Goal: Task Accomplishment & Management: Manage account settings

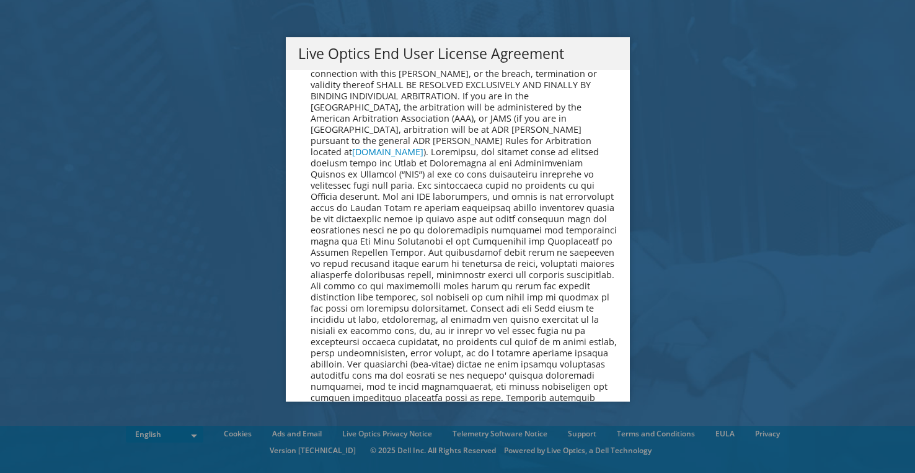
scroll to position [4544, 0]
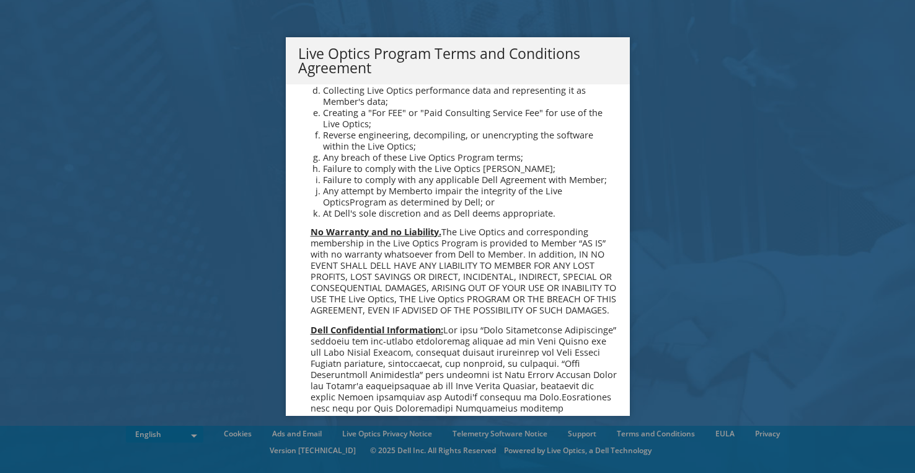
scroll to position [855, 0]
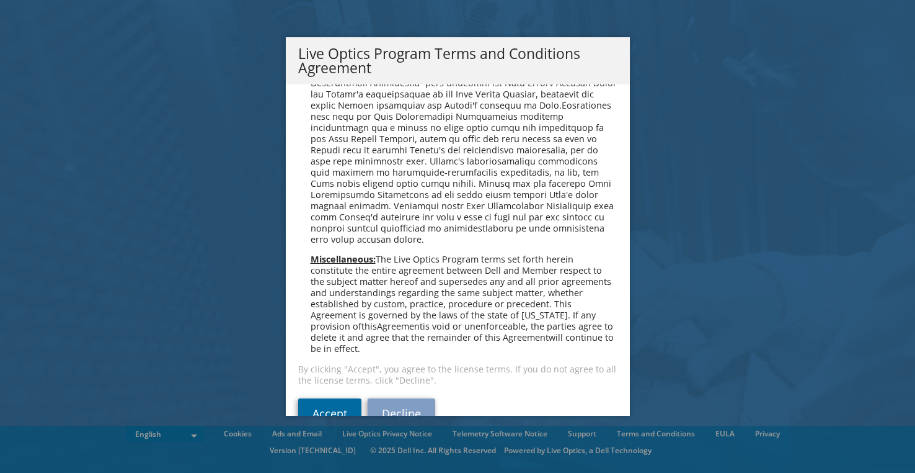
click at [320, 398] on link "Accept" at bounding box center [329, 413] width 63 height 30
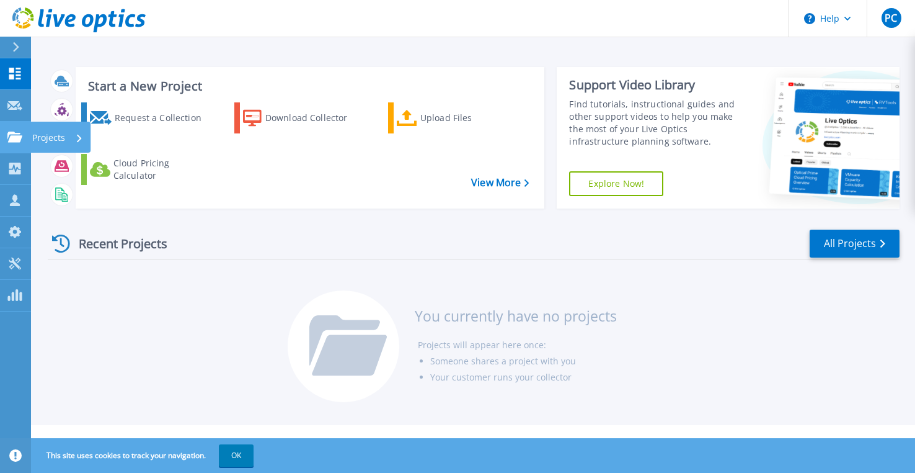
click at [8, 140] on icon at bounding box center [14, 136] width 15 height 11
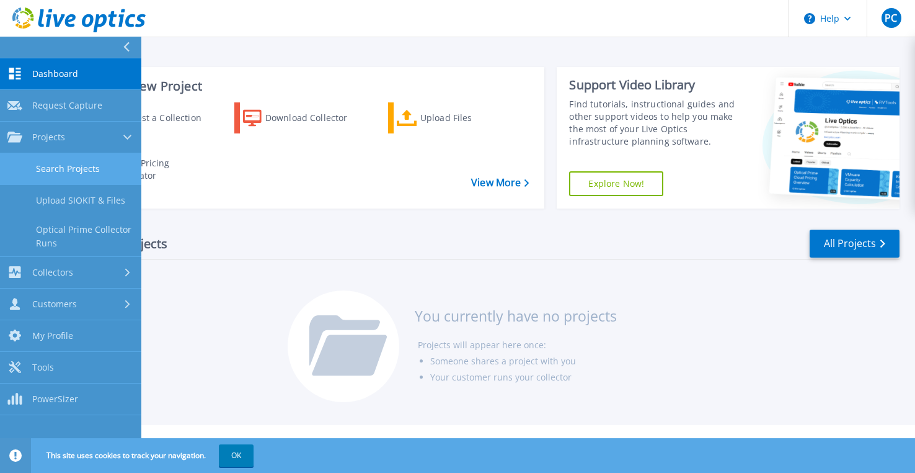
click at [50, 171] on link "Search Projects" at bounding box center [70, 169] width 141 height 32
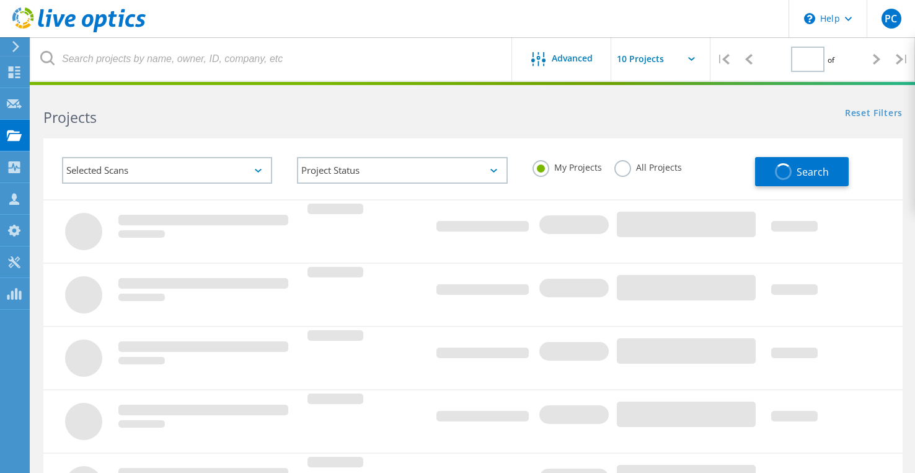
type input "1"
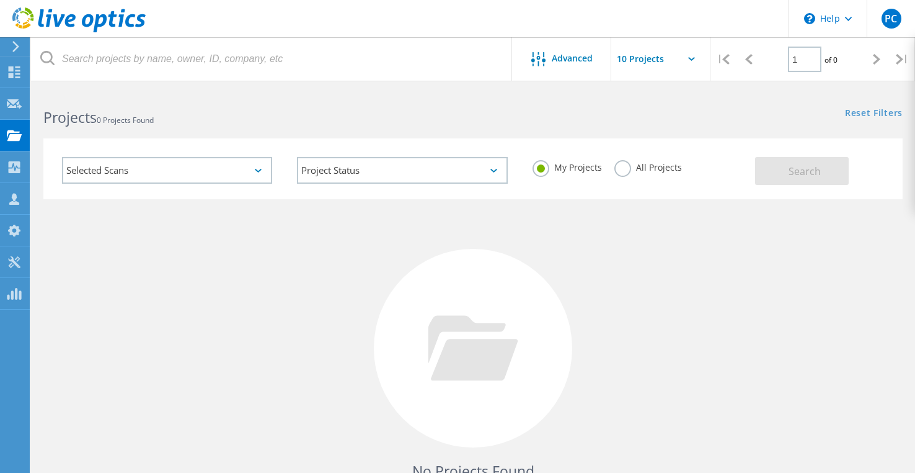
click at [262, 172] on icon at bounding box center [258, 171] width 7 height 4
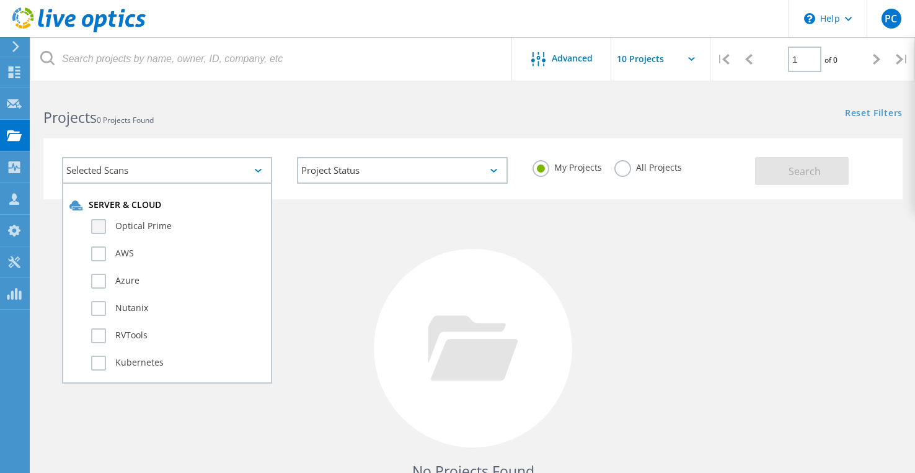
click at [102, 225] on label "Optical Prime" at bounding box center [178, 226] width 174 height 15
click at [0, 0] on input "Optical Prime" at bounding box center [0, 0] width 0 height 0
click at [102, 247] on label "AWS" at bounding box center [178, 253] width 174 height 15
click at [0, 0] on input "AWS" at bounding box center [0, 0] width 0 height 0
click at [97, 274] on label "Azure" at bounding box center [178, 280] width 174 height 15
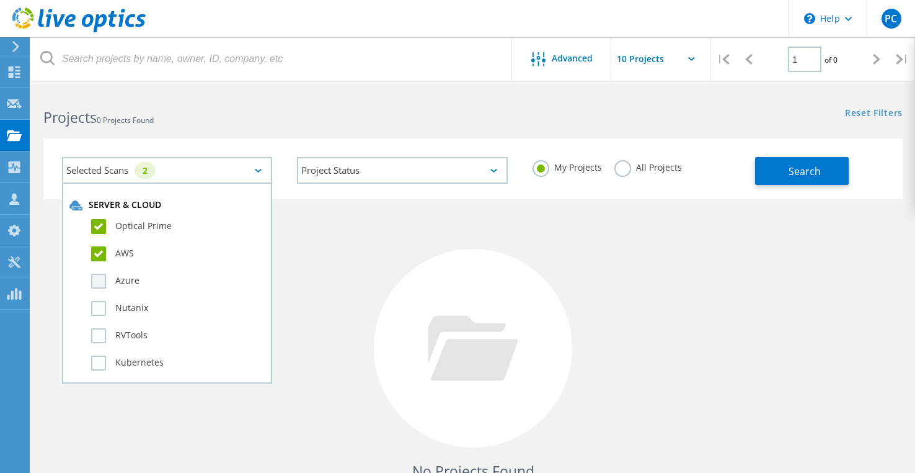
click at [0, 0] on input "Azure" at bounding box center [0, 0] width 0 height 0
click at [98, 305] on label "Nutanix" at bounding box center [178, 308] width 174 height 15
click at [0, 0] on input "Nutanix" at bounding box center [0, 0] width 0 height 0
click at [98, 332] on label "RVTools" at bounding box center [178, 335] width 174 height 15
click at [0, 0] on input "RVTools" at bounding box center [0, 0] width 0 height 0
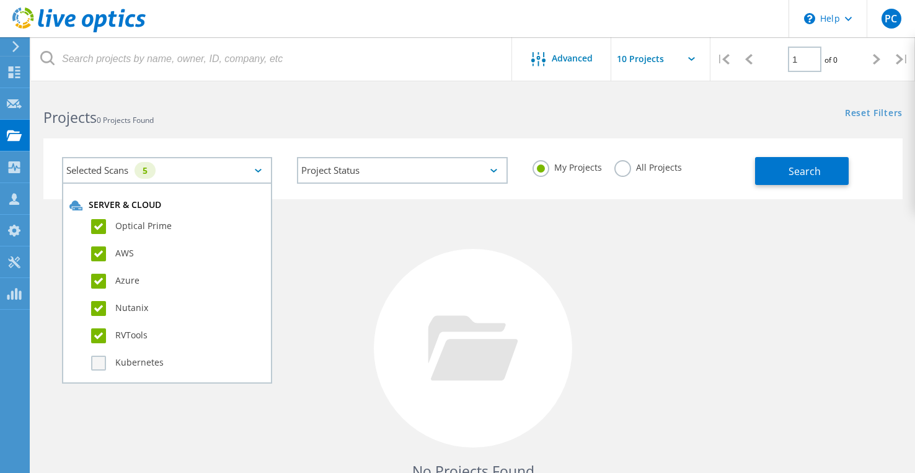
click at [97, 363] on label "Kubernetes" at bounding box center [178, 362] width 174 height 15
click at [0, 0] on input "Kubernetes" at bounding box center [0, 0] width 0 height 0
click at [323, 253] on div "No Projects Found Try refining your search." at bounding box center [473, 359] width 860 height 321
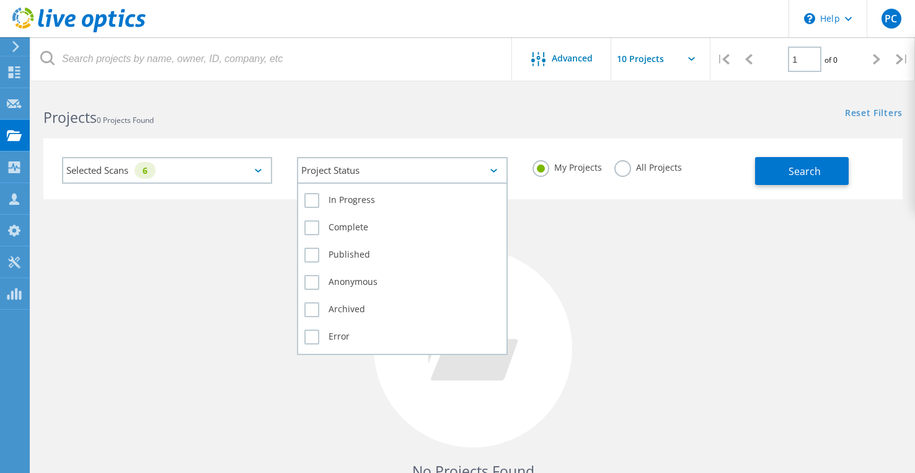
click at [497, 179] on div "Project Status" at bounding box center [402, 170] width 210 height 27
click at [367, 200] on label "In Progress" at bounding box center [401, 200] width 195 height 15
click at [0, 0] on input "In Progress" at bounding box center [0, 0] width 0 height 0
click at [354, 225] on label "Complete" at bounding box center [401, 227] width 195 height 15
click at [0, 0] on input "Complete" at bounding box center [0, 0] width 0 height 0
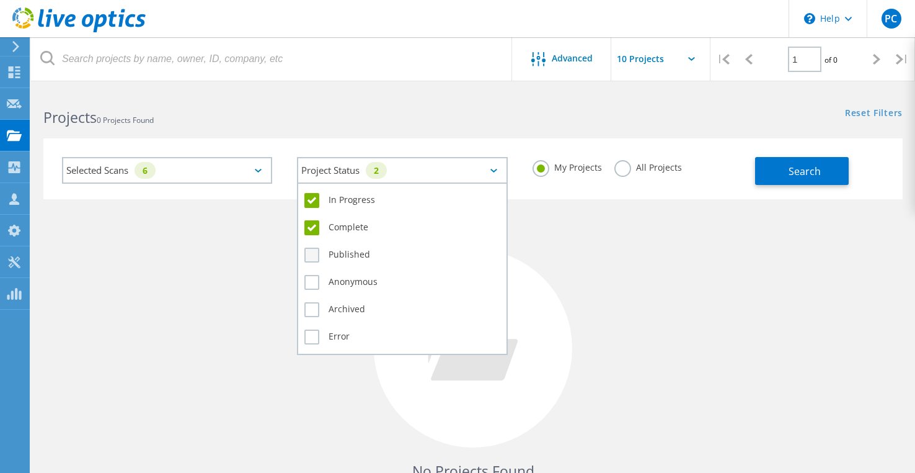
click at [343, 249] on label "Published" at bounding box center [401, 254] width 195 height 15
click at [0, 0] on input "Published" at bounding box center [0, 0] width 0 height 0
click at [337, 283] on label "Anonymous" at bounding box center [401, 282] width 195 height 15
click at [0, 0] on input "Anonymous" at bounding box center [0, 0] width 0 height 0
click at [334, 308] on label "Archived" at bounding box center [401, 309] width 195 height 15
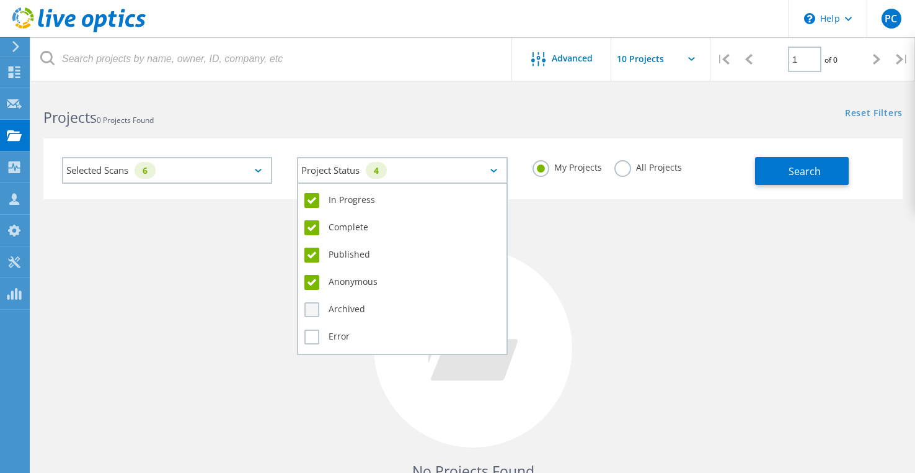
click at [0, 0] on input "Archived" at bounding box center [0, 0] width 0 height 0
click at [333, 335] on label "Error" at bounding box center [401, 336] width 195 height 15
click at [0, 0] on input "Error" at bounding box center [0, 0] width 0 height 0
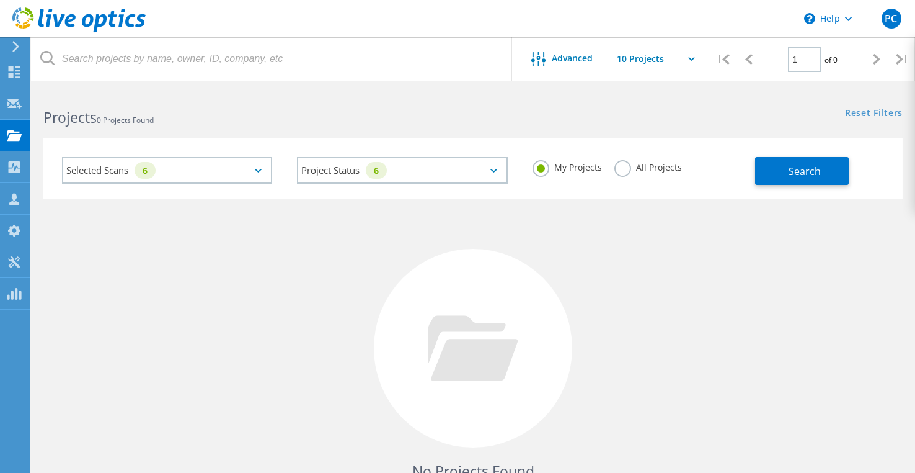
click at [623, 168] on label "All Projects" at bounding box center [649, 166] width 68 height 12
click at [0, 0] on input "All Projects" at bounding box center [0, 0] width 0 height 0
click at [797, 176] on span "Search" at bounding box center [805, 171] width 32 height 14
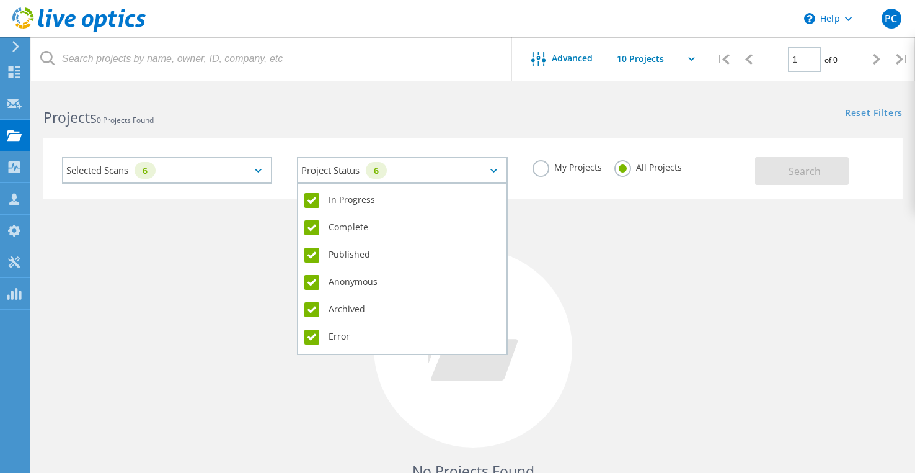
click at [493, 170] on icon at bounding box center [494, 171] width 7 height 4
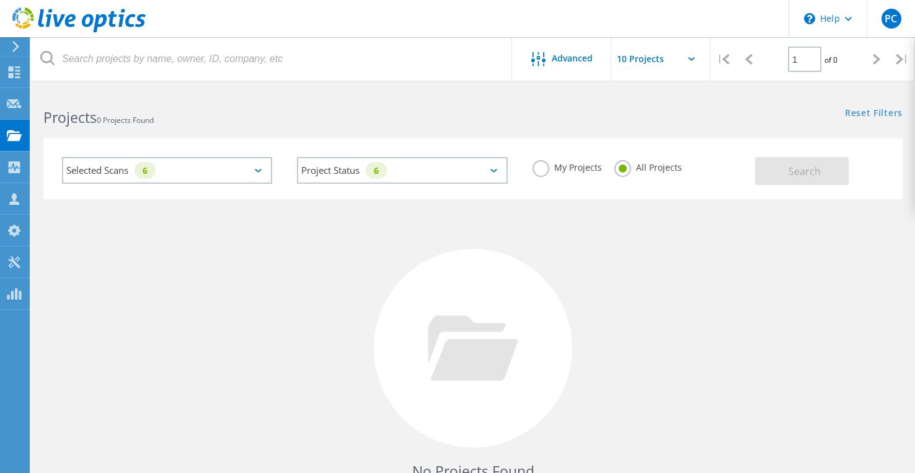
click at [459, 133] on div "Selected Scans 6 Project Status 6 In Progress Complete Published Anonymous Arch…" at bounding box center [473, 161] width 884 height 76
click at [889, 26] on div "PC" at bounding box center [892, 19] width 20 height 20
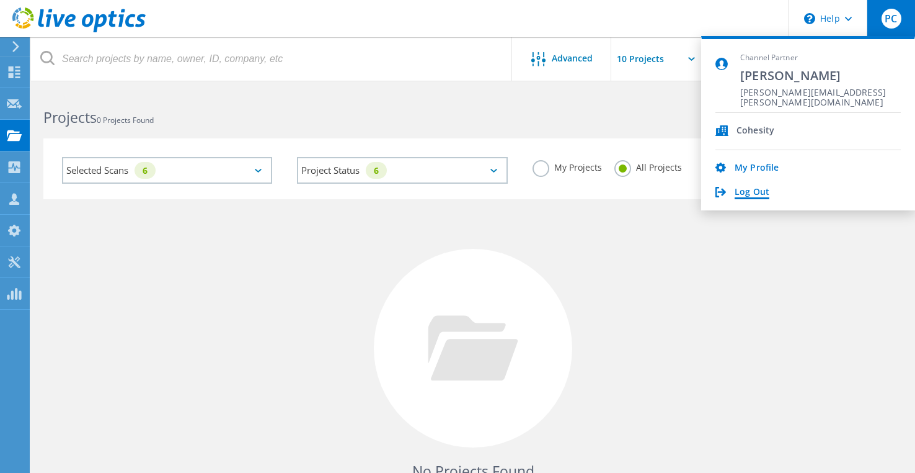
click at [757, 192] on link "Log Out" at bounding box center [752, 193] width 35 height 12
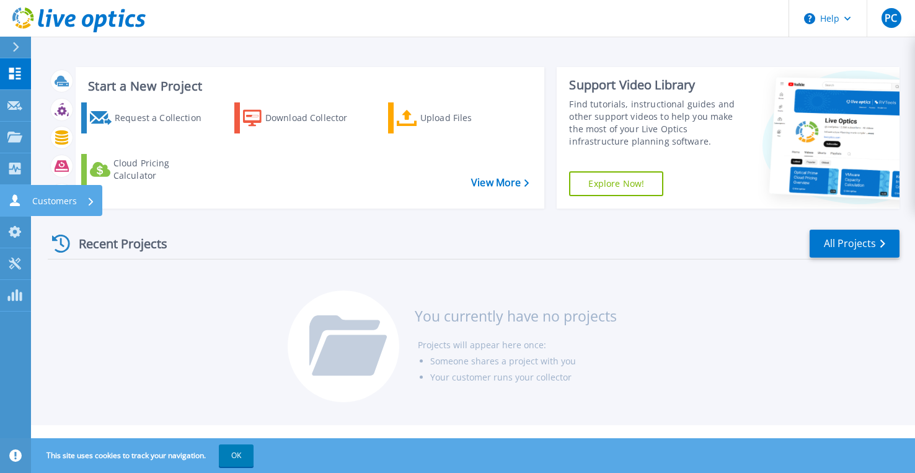
click at [14, 203] on icon at bounding box center [15, 200] width 10 height 12
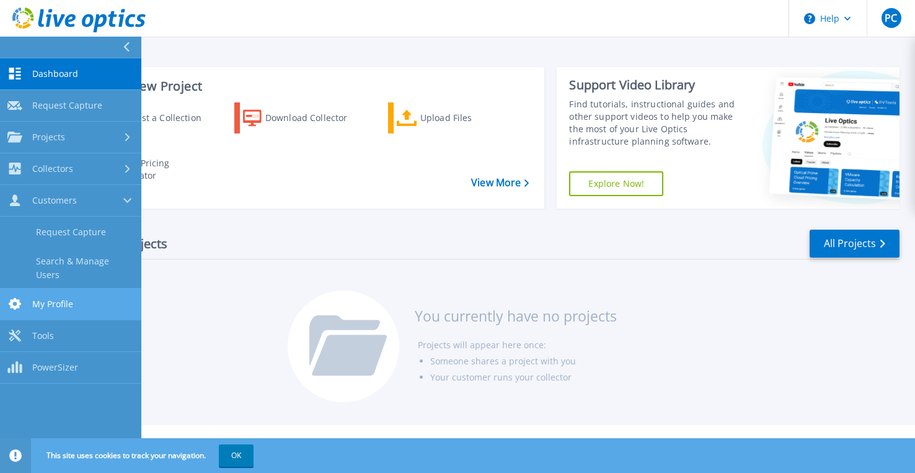
click at [28, 293] on link "My Profile My Profile" at bounding box center [70, 304] width 141 height 32
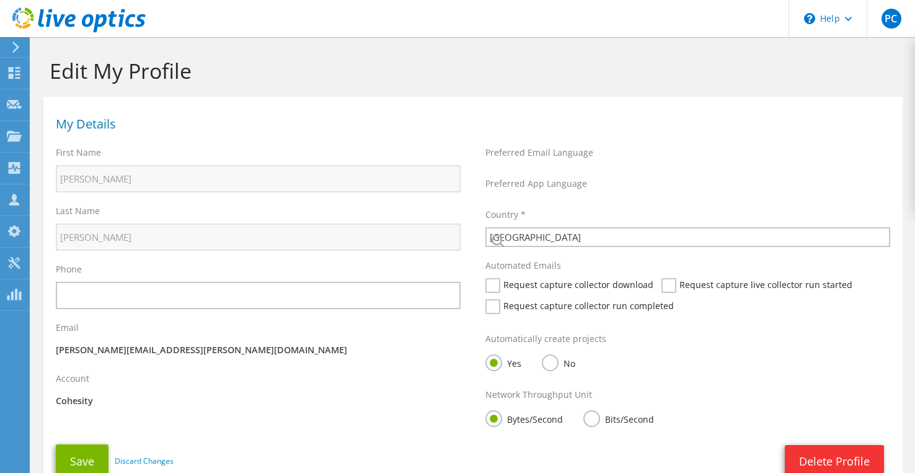
select select "224"
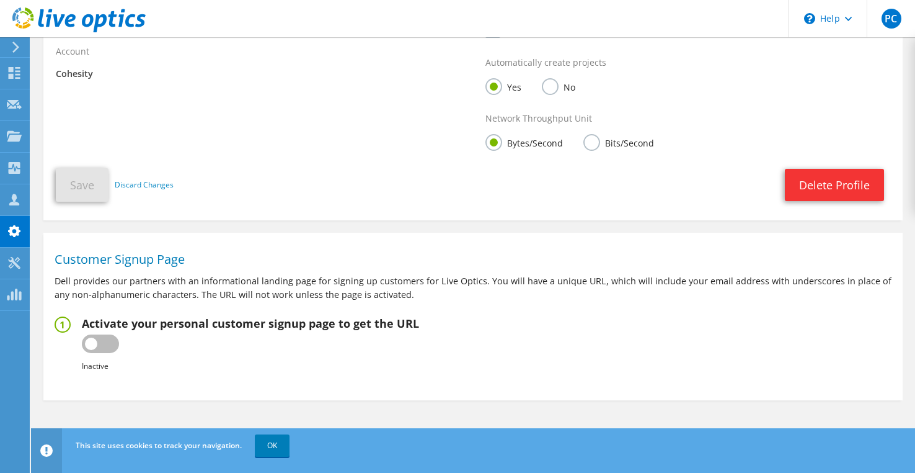
scroll to position [329, 0]
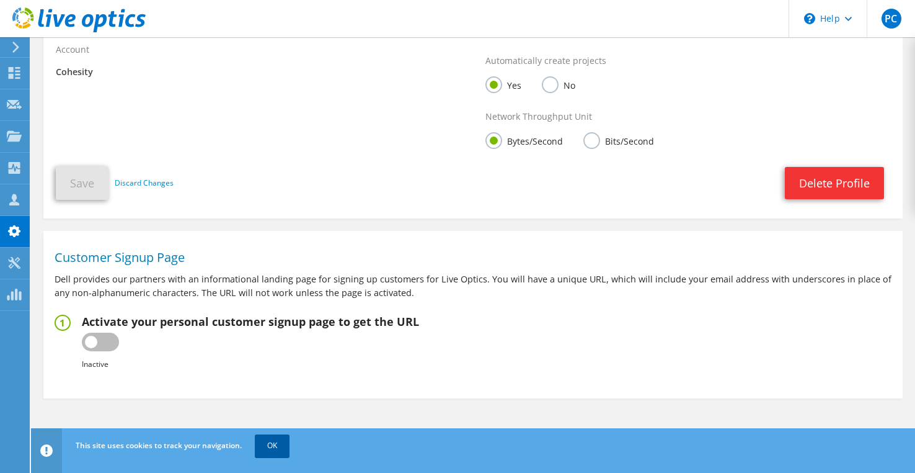
click at [268, 451] on link "OK" at bounding box center [272, 445] width 35 height 22
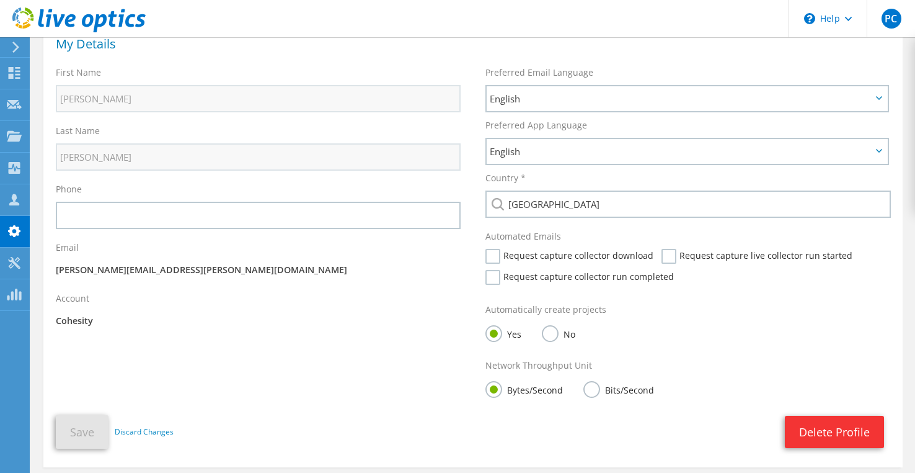
scroll to position [17, 0]
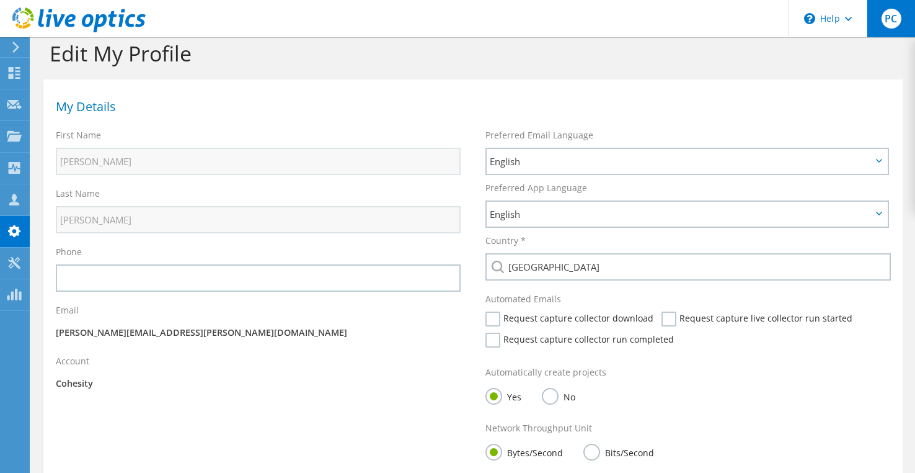
click at [889, 27] on span "PC" at bounding box center [892, 19] width 20 height 20
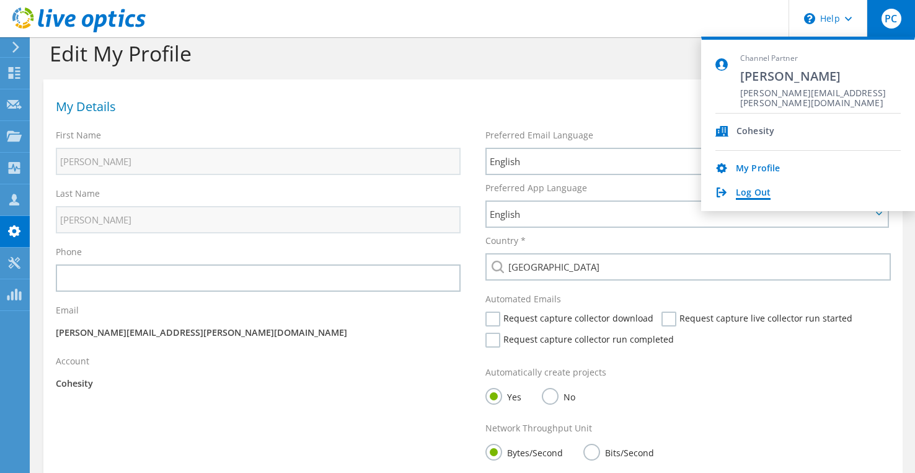
click at [754, 194] on link "Log Out" at bounding box center [753, 193] width 35 height 12
